Goal: Information Seeking & Learning: Check status

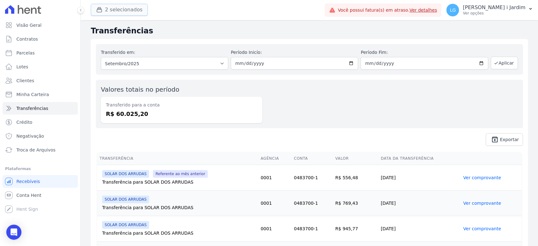
click at [139, 12] on button "2 selecionados" at bounding box center [119, 10] width 57 height 12
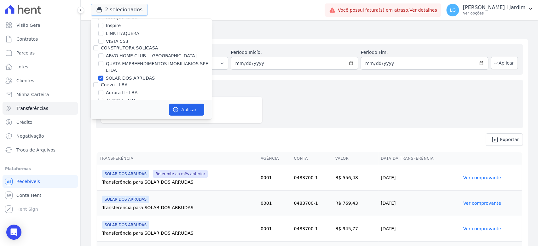
scroll to position [105, 0]
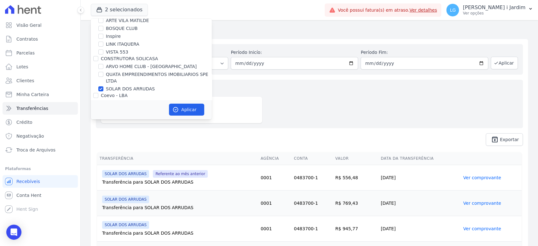
click at [123, 88] on label "SOLAR DOS ARRUDAS" at bounding box center [130, 89] width 49 height 7
click at [103, 88] on input "SOLAR DOS ARRUDAS" at bounding box center [100, 88] width 5 height 5
checkbox input "false"
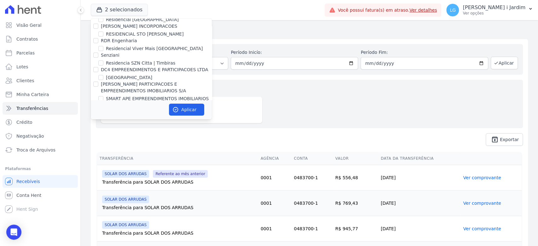
scroll to position [1604, 0]
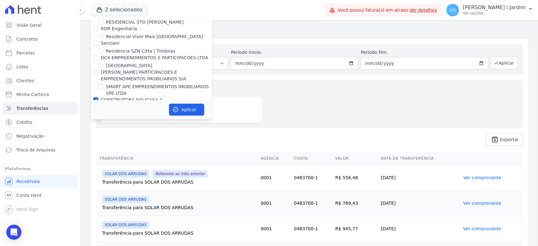
click at [121, 105] on label "SOLAR DOS ARRUDAS 2" at bounding box center [132, 108] width 53 height 7
click at [103, 105] on input "SOLAR DOS ARRUDAS 2" at bounding box center [100, 107] width 5 height 5
checkbox input "false"
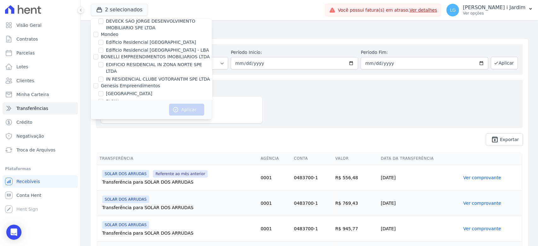
click at [127, 114] on label "SOLAR BELLAVISTA" at bounding box center [127, 117] width 42 height 7
click at [103, 115] on input "SOLAR BELLAVISTA" at bounding box center [100, 117] width 5 height 5
checkbox input "true"
click at [180, 112] on button "Aplicar" at bounding box center [186, 110] width 35 height 12
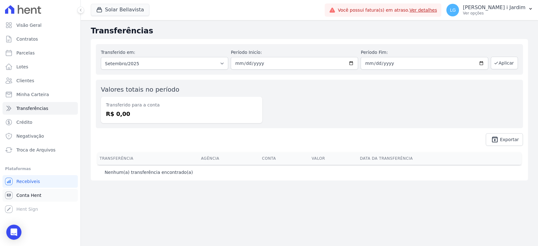
click at [52, 196] on link "Conta Hent" at bounding box center [40, 195] width 75 height 13
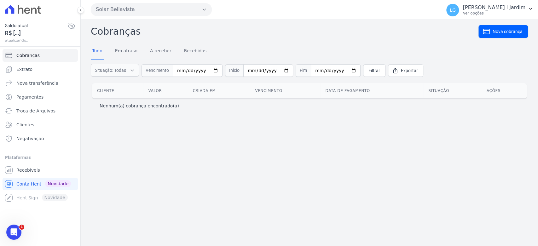
click at [72, 24] on icon at bounding box center [71, 26] width 6 height 6
click at [24, 69] on span "Extrato" at bounding box center [24, 69] width 16 height 6
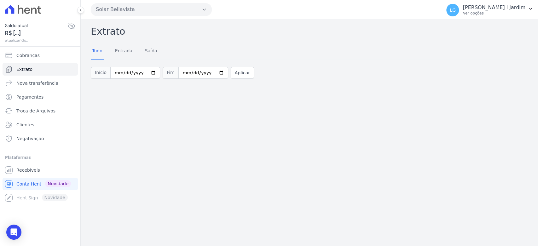
click at [190, 140] on div "Extrato Tudo Entrada Saída Início 2025-09-01 Fim 2025-09-19 Aplicar" at bounding box center [309, 132] width 457 height 227
click at [231, 76] on button "Aplicar" at bounding box center [242, 73] width 23 height 12
click at [126, 48] on link "Entrada" at bounding box center [124, 51] width 20 height 16
click at [151, 52] on link "Saída" at bounding box center [151, 51] width 15 height 16
click at [95, 50] on link "Tudo" at bounding box center [97, 51] width 13 height 16
